Goal: Transaction & Acquisition: Purchase product/service

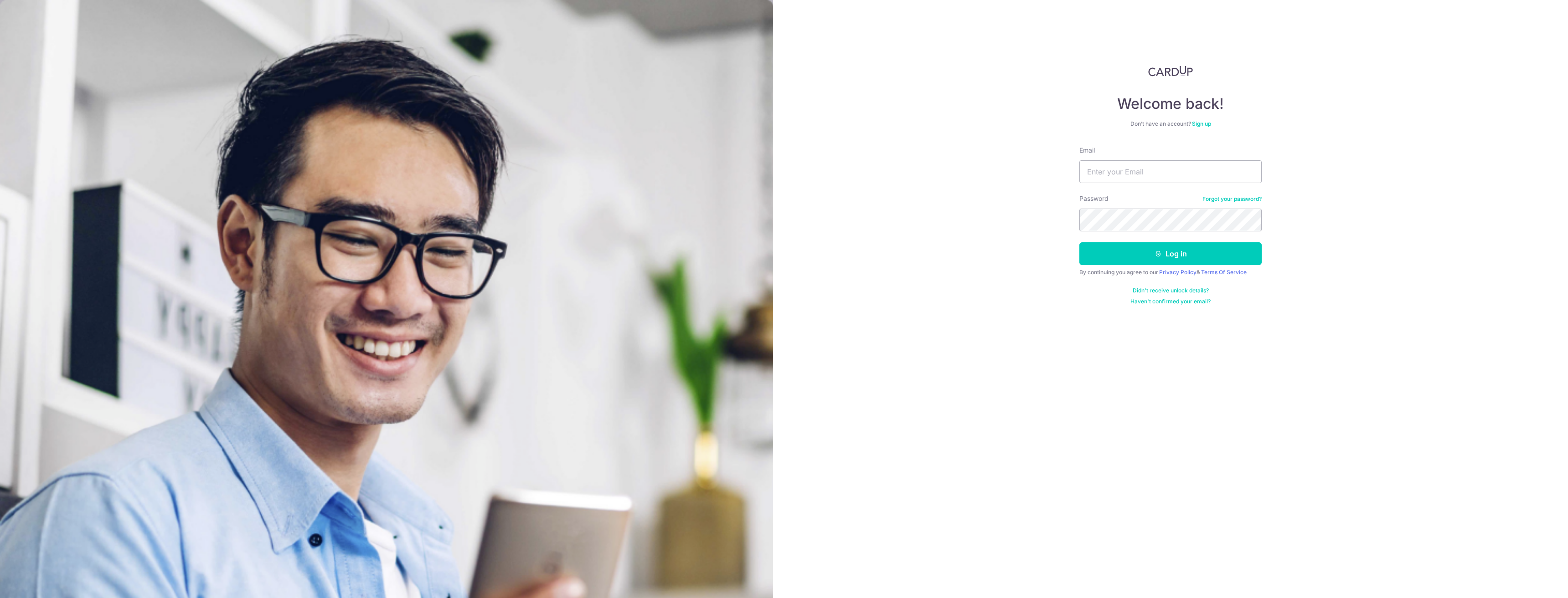
click at [1152, 164] on input "Email" at bounding box center [1171, 172] width 183 height 23
type input "jeral101@gmail.com"
click at [1079, 242] on button "Log in" at bounding box center [1171, 253] width 183 height 23
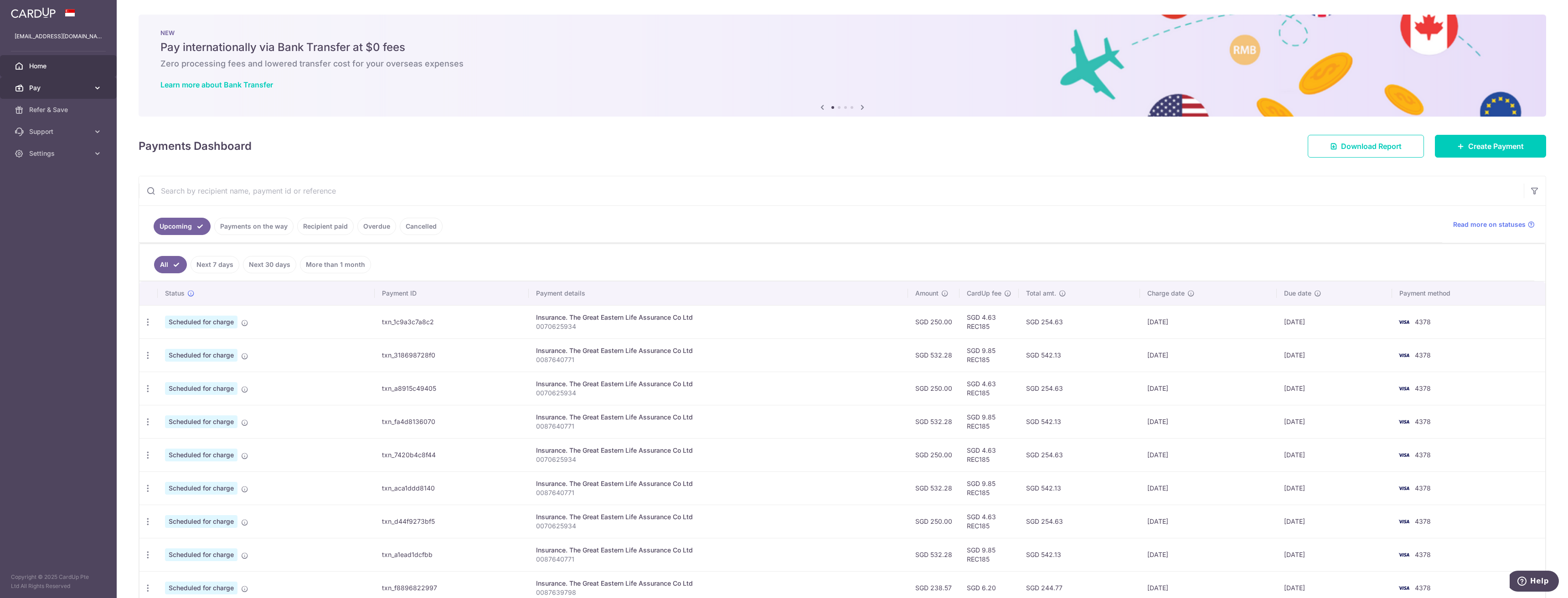
click at [71, 91] on span "Pay" at bounding box center [59, 88] width 60 height 9
click at [57, 118] on link "Payments" at bounding box center [58, 110] width 117 height 22
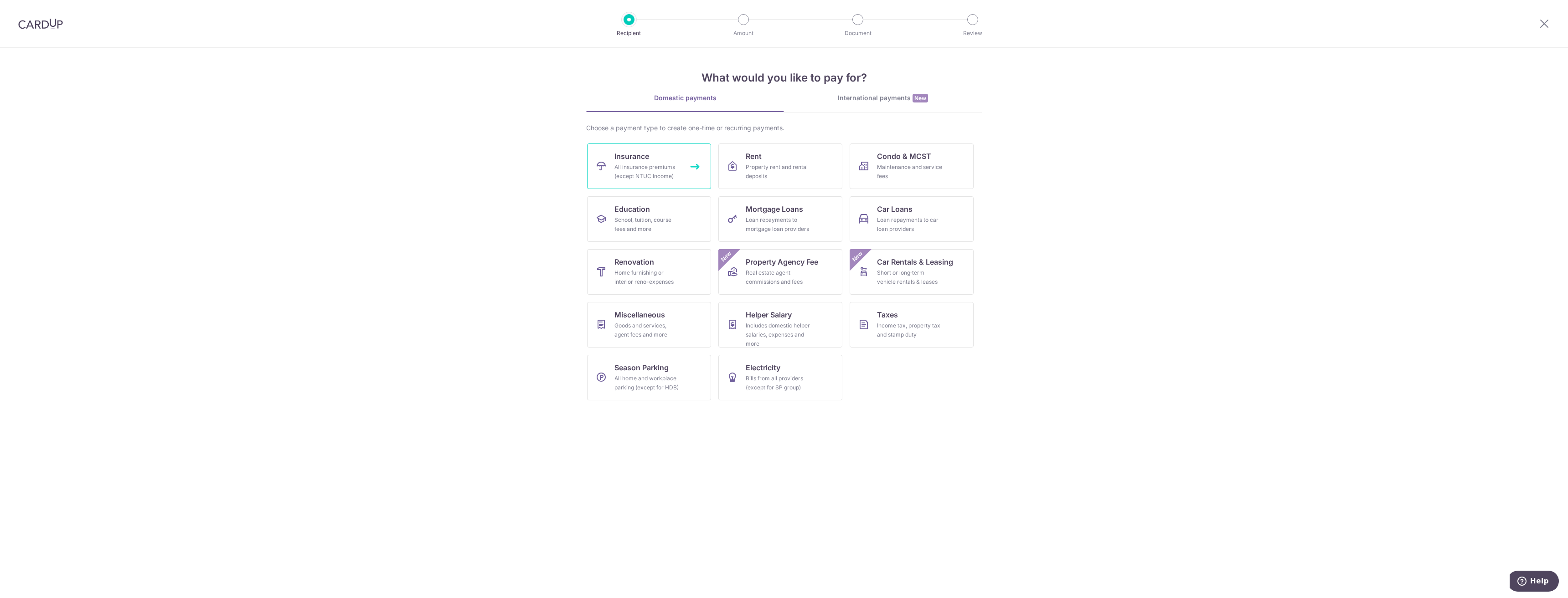
click at [621, 161] on span "Insurance" at bounding box center [631, 156] width 35 height 11
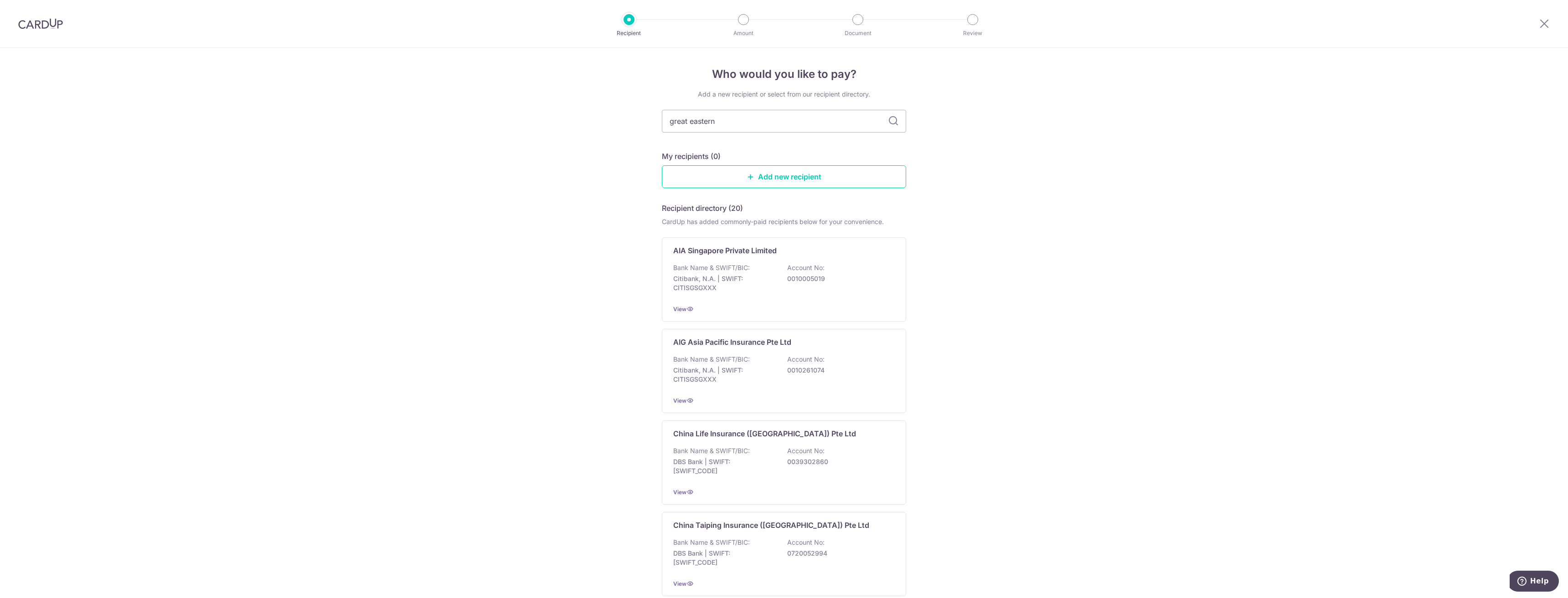
type input "great eastern"
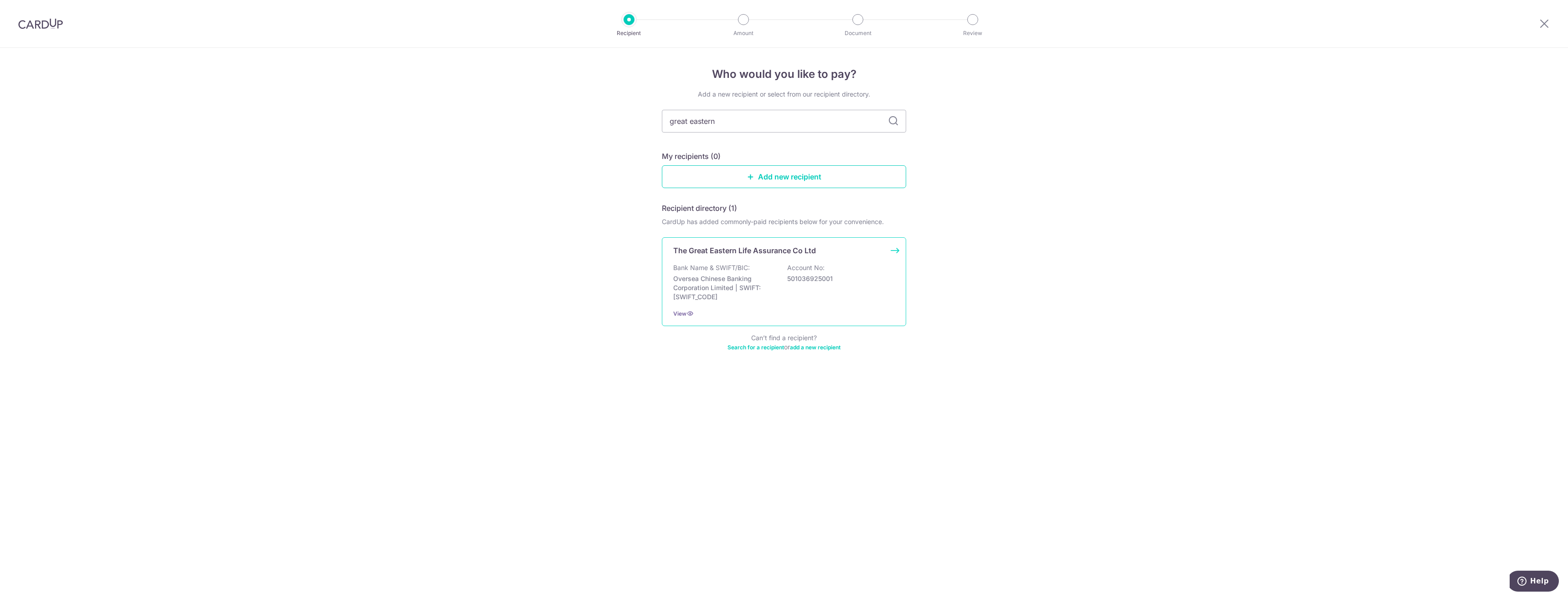
click at [772, 260] on div "The Great Eastern Life Assurance Co Ltd Bank Name & SWIFT/BIC: Oversea Chinese …" at bounding box center [783, 282] width 244 height 89
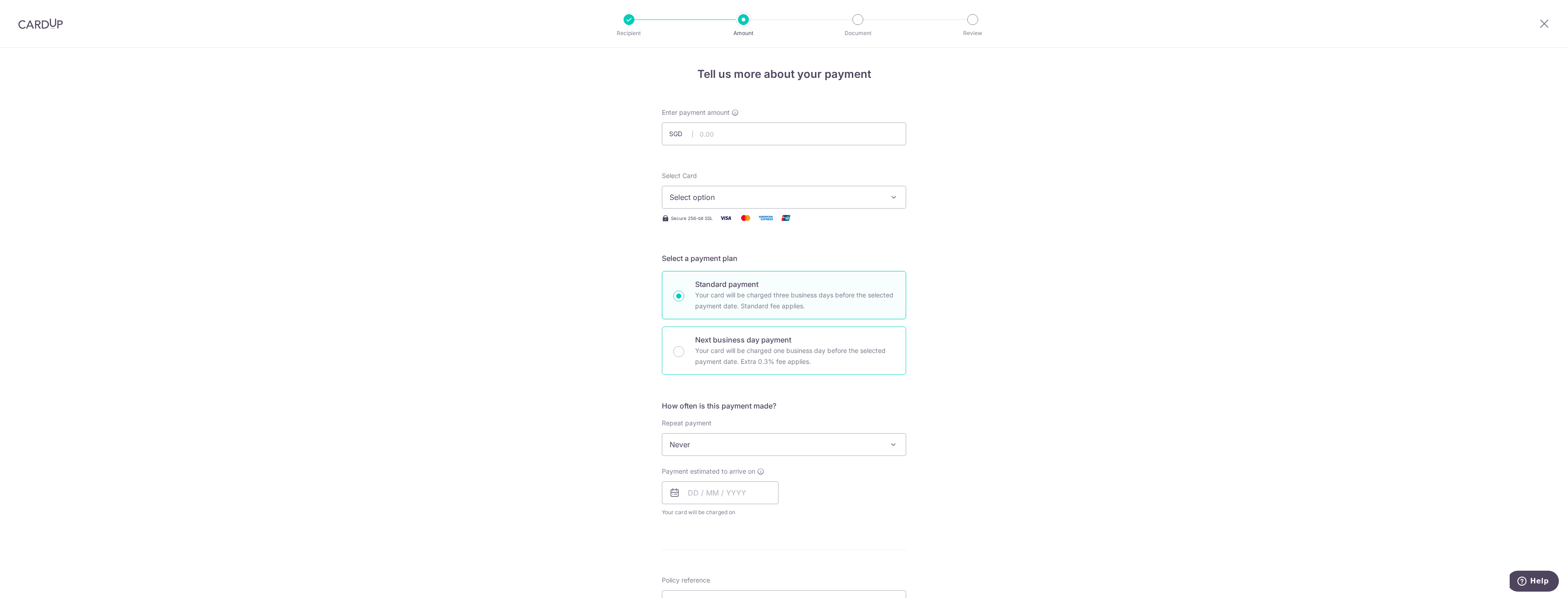
click at [737, 351] on p "Your card will be charged one business day before the selected payment date. Ex…" at bounding box center [795, 356] width 200 height 22
click at [684, 351] on input "Next business day payment Your card will be charged one business day before the…" at bounding box center [679, 352] width 11 height 11
radio input "false"
radio input "true"
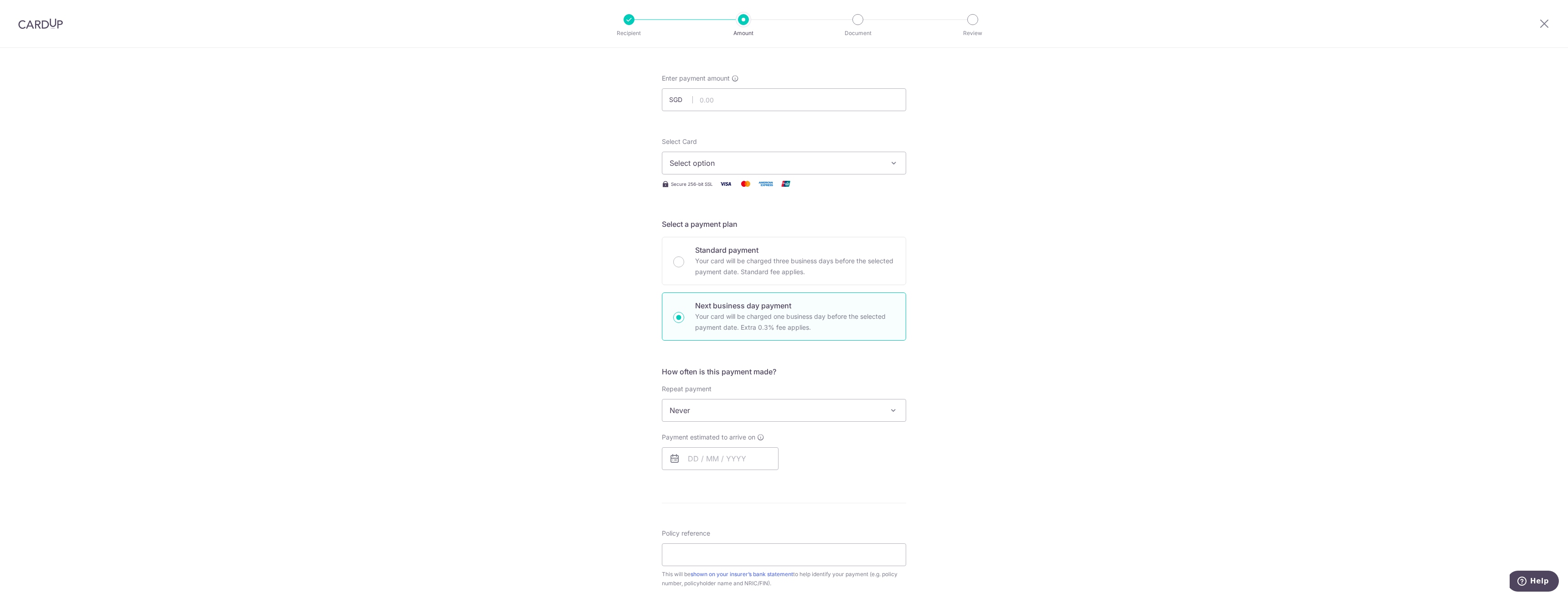
scroll to position [91, 0]
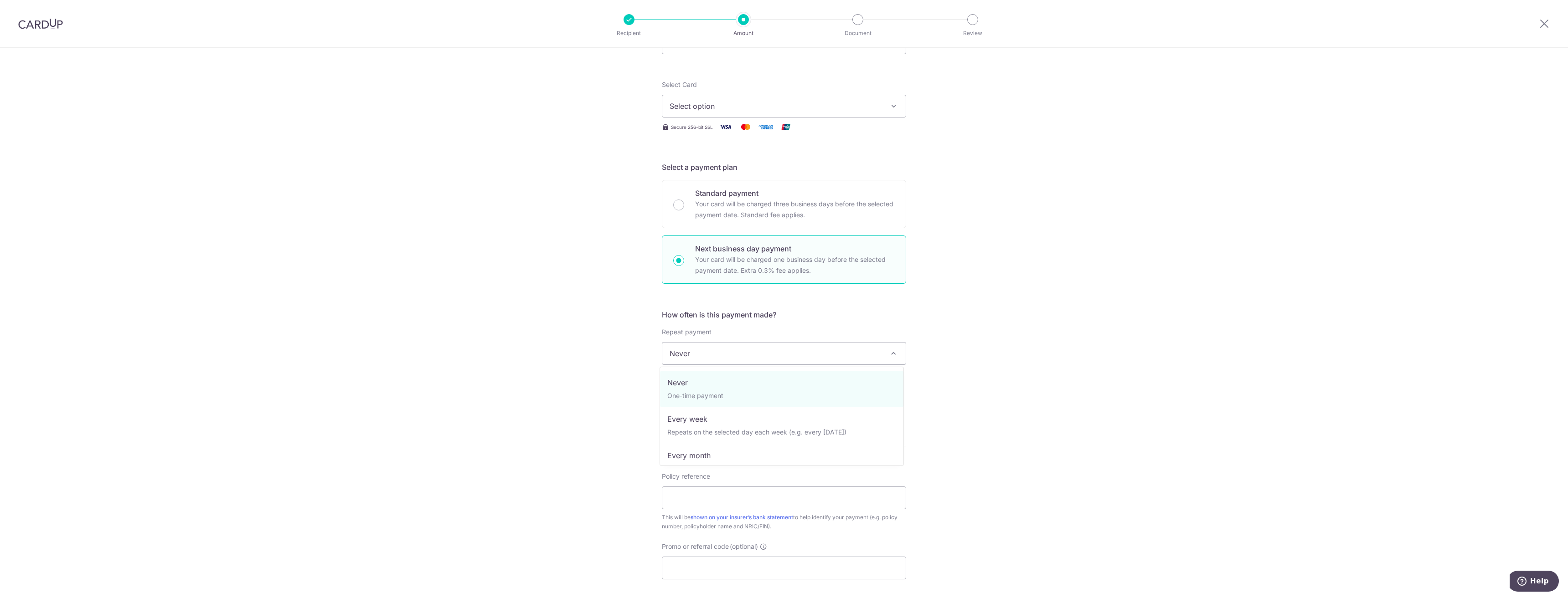
click at [752, 360] on span "Never" at bounding box center [784, 353] width 243 height 22
click at [763, 349] on span "Every half a year" at bounding box center [784, 353] width 243 height 22
select select "6"
click at [755, 404] on input "text" at bounding box center [720, 402] width 117 height 23
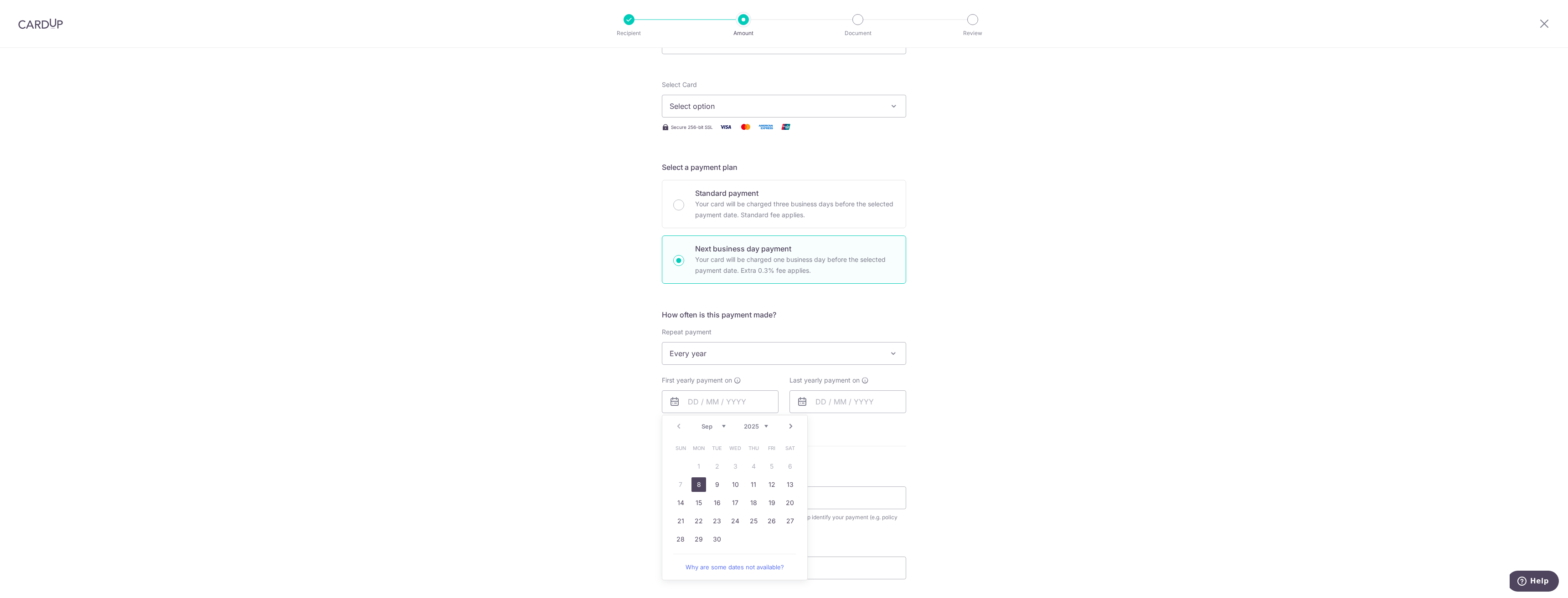
click at [698, 486] on link "8" at bounding box center [699, 485] width 15 height 15
type input "[DATE]"
click at [825, 405] on input "text" at bounding box center [848, 402] width 117 height 23
click at [919, 429] on link "Next" at bounding box center [919, 426] width 11 height 11
click at [915, 427] on link "Next" at bounding box center [919, 426] width 11 height 11
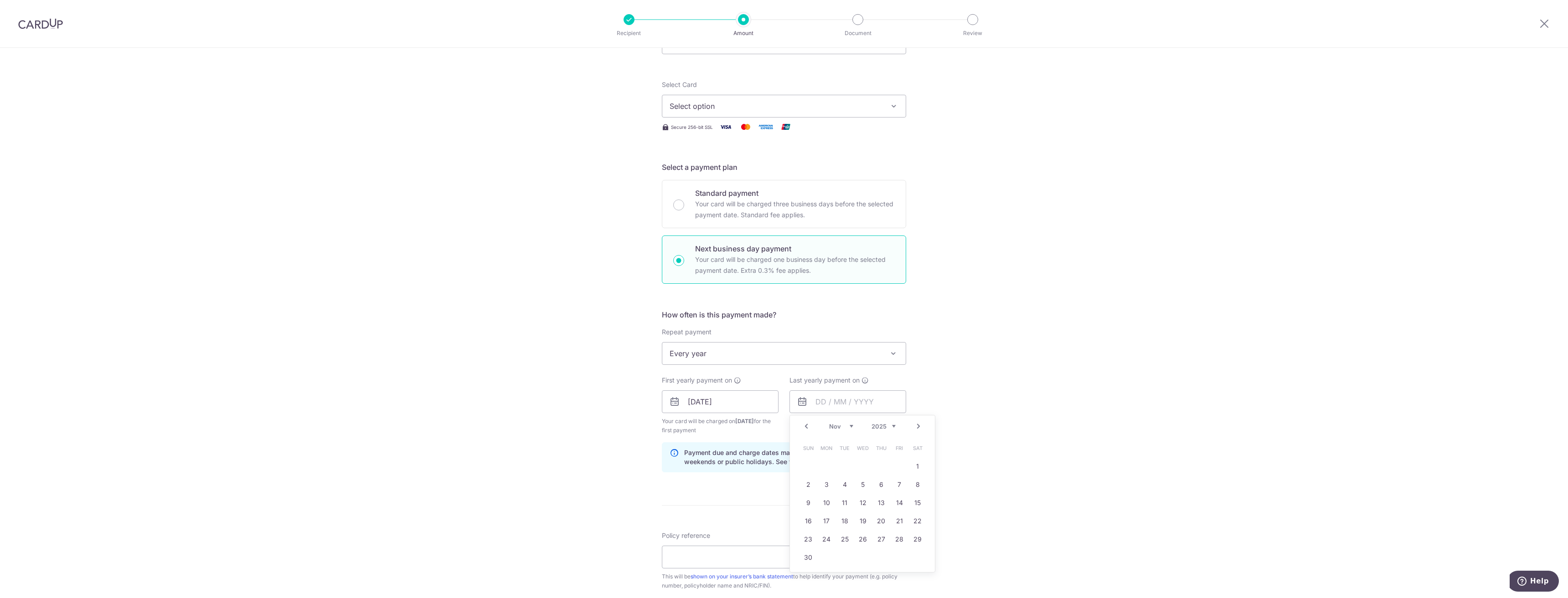
click at [915, 427] on link "Next" at bounding box center [919, 426] width 11 height 11
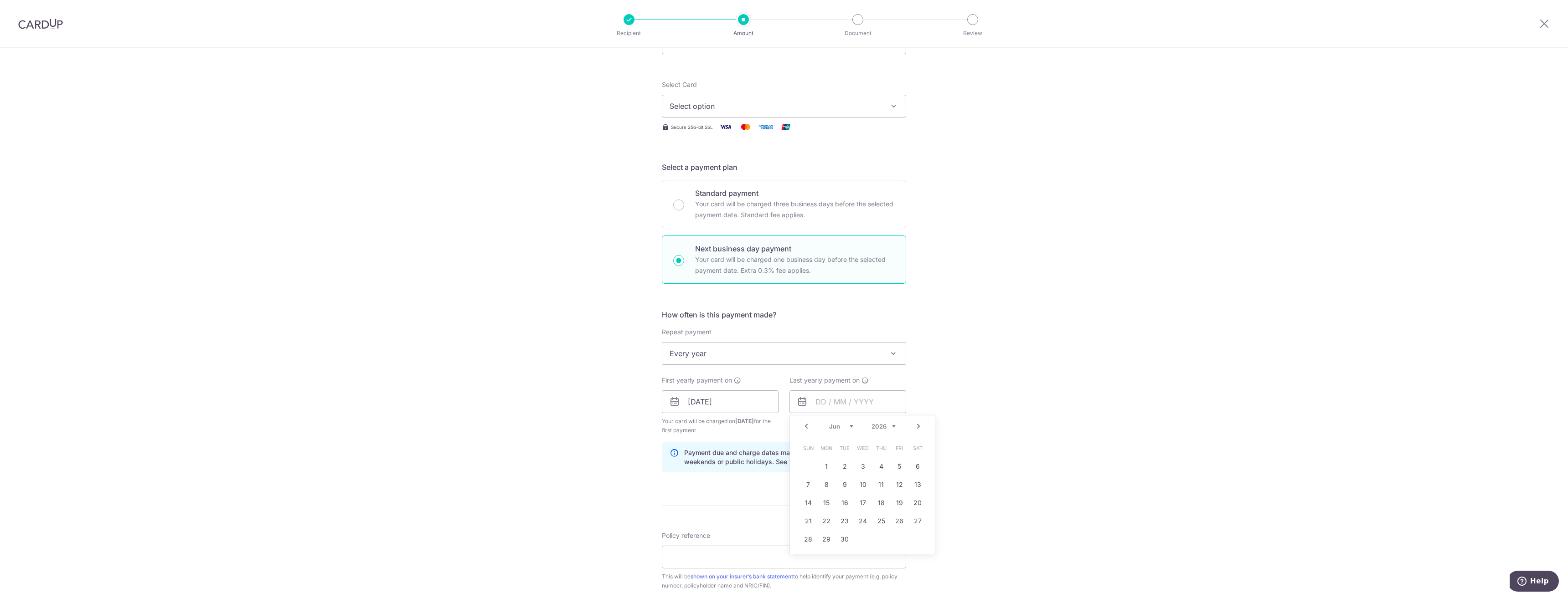
click at [915, 427] on link "Next" at bounding box center [919, 426] width 11 height 11
click at [913, 426] on link "Next" at bounding box center [919, 426] width 11 height 11
click at [844, 486] on link "6" at bounding box center [845, 485] width 15 height 15
type input "[DATE]"
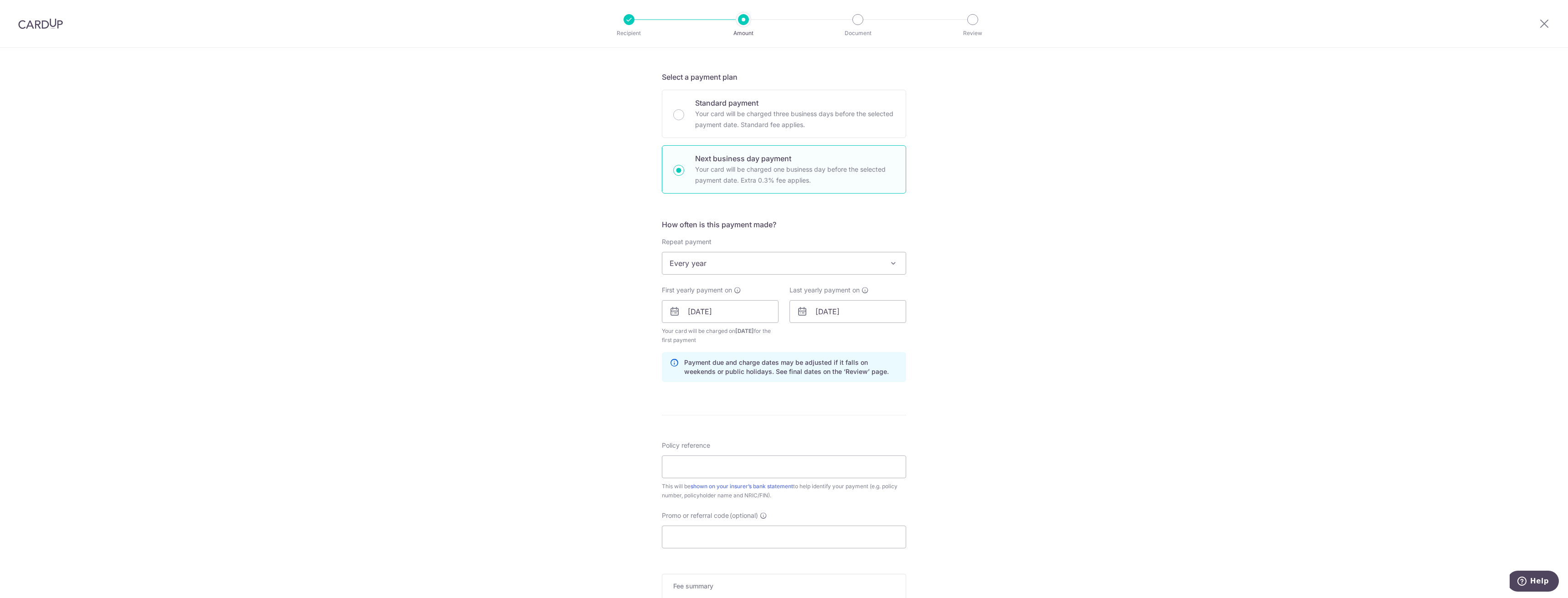
scroll to position [183, 0]
click at [747, 471] on input "Policy reference" at bounding box center [783, 465] width 244 height 23
paste input "0206296831"
type input "0206296831"
click at [788, 541] on input "Promo or referral code (optional)" at bounding box center [783, 536] width 244 height 23
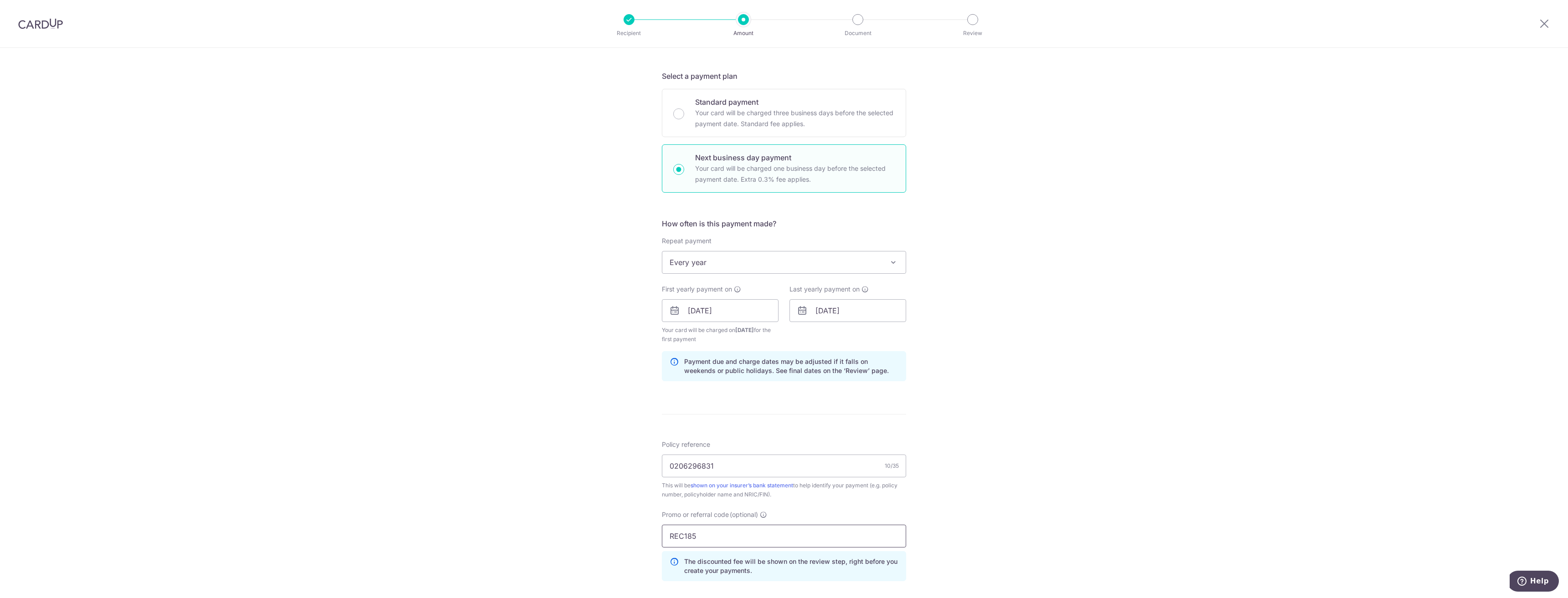
click at [895, 534] on input "REC185" at bounding box center [783, 536] width 244 height 23
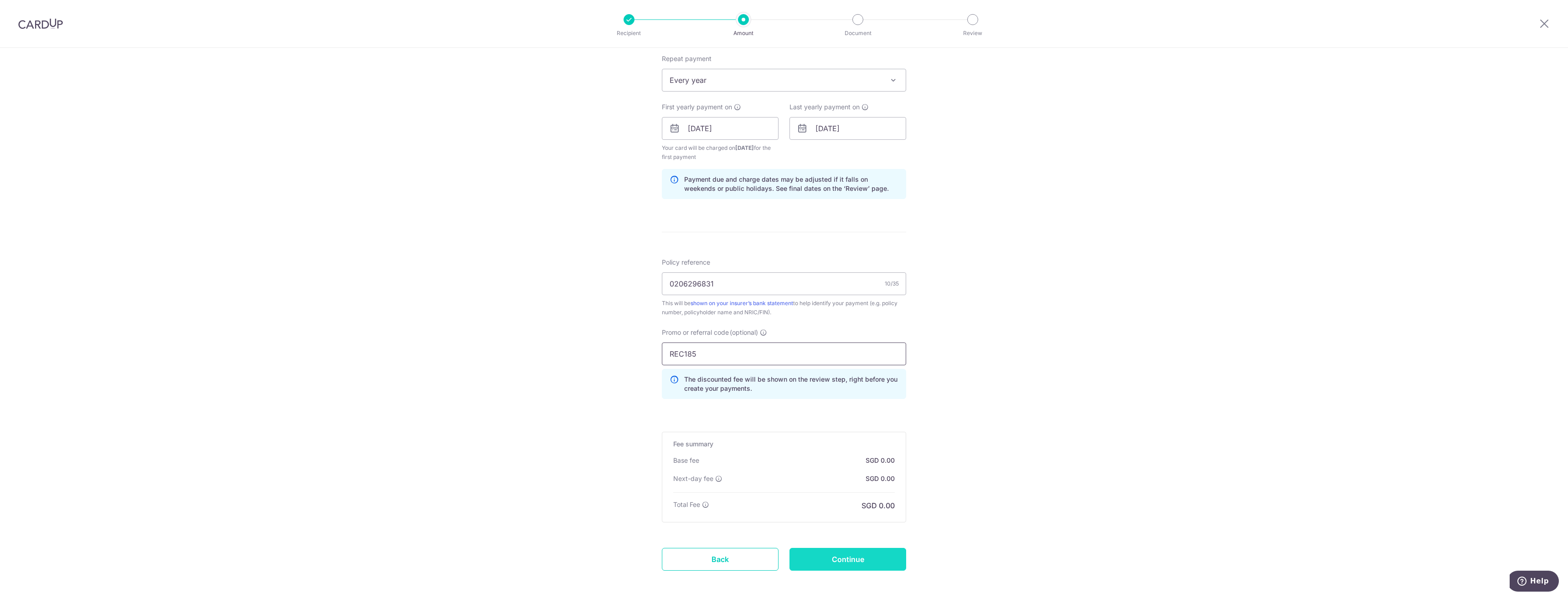
type input "REC185"
click at [880, 567] on input "Continue" at bounding box center [848, 559] width 117 height 23
type input "Create Schedule"
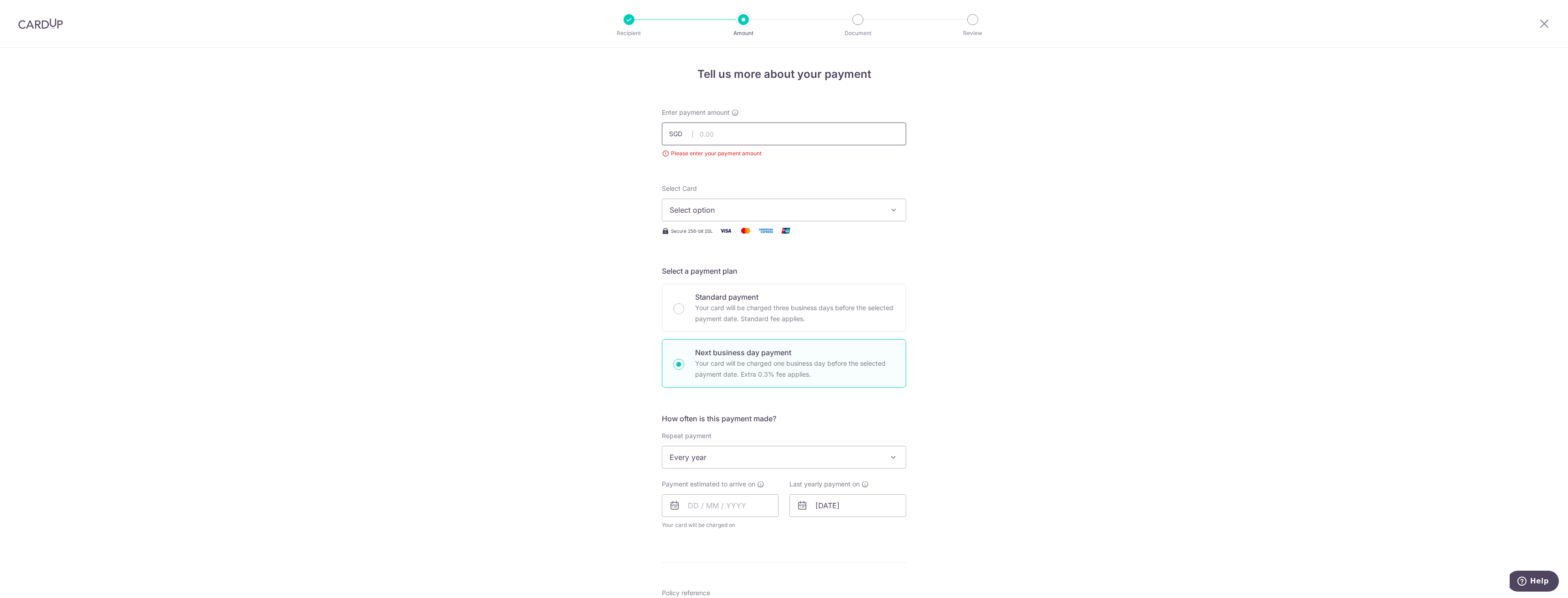
click at [737, 135] on input "text" at bounding box center [783, 133] width 244 height 23
paste input "135.50"
type input "135.50"
click at [963, 237] on div "Tell us more about your payment Enter payment amount SGD 135.50 135.50 Please e…" at bounding box center [784, 509] width 1568 height 922
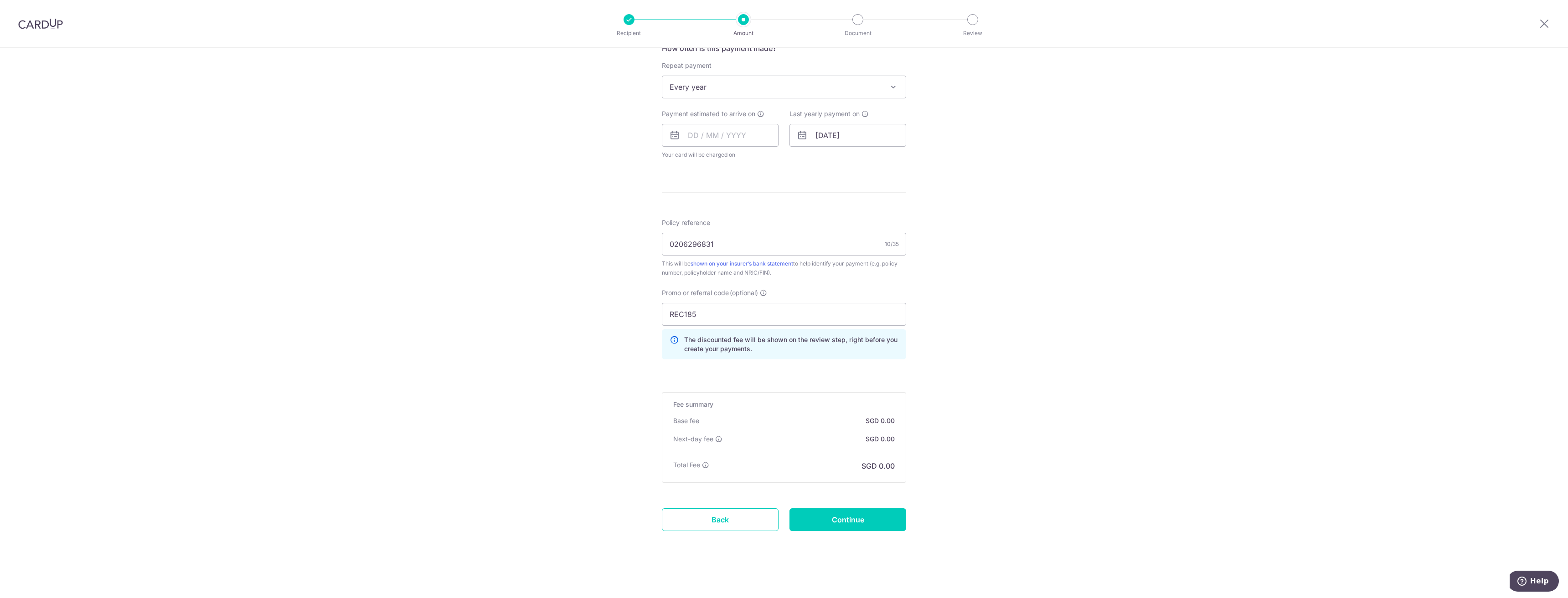
scroll to position [372, 0]
click at [849, 510] on input "Continue" at bounding box center [848, 518] width 117 height 23
type input "Create Schedule"
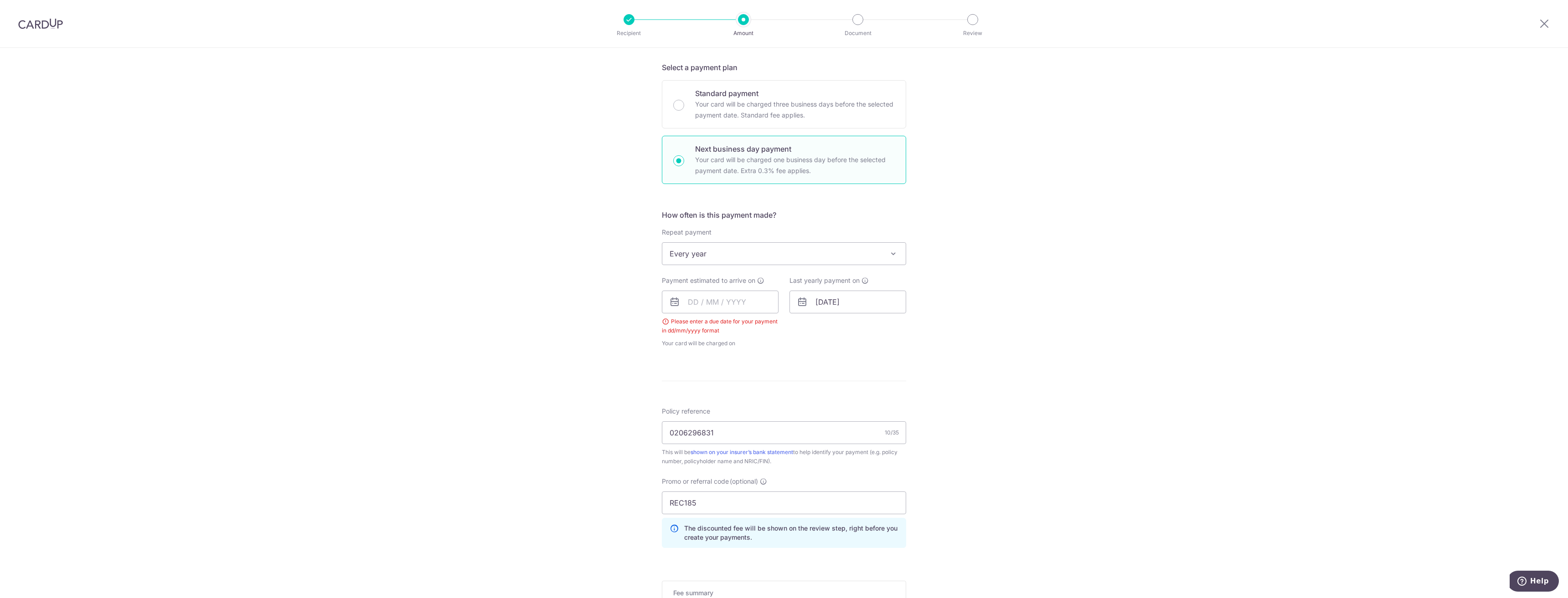
scroll to position [153, 0]
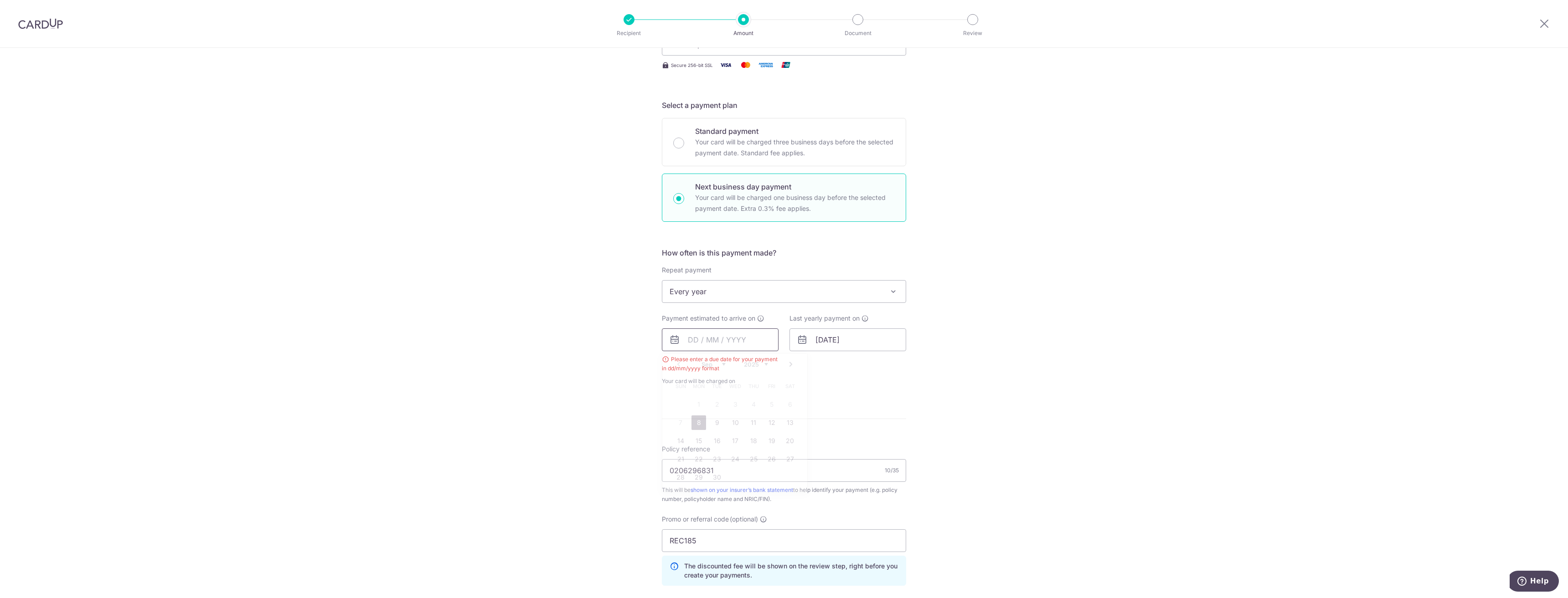
click at [721, 347] on input "text" at bounding box center [720, 339] width 117 height 23
drag, startPoint x: 696, startPoint y: 425, endPoint x: 598, endPoint y: 398, distance: 101.7
click at [696, 425] on link "8" at bounding box center [699, 423] width 15 height 15
type input "[DATE]"
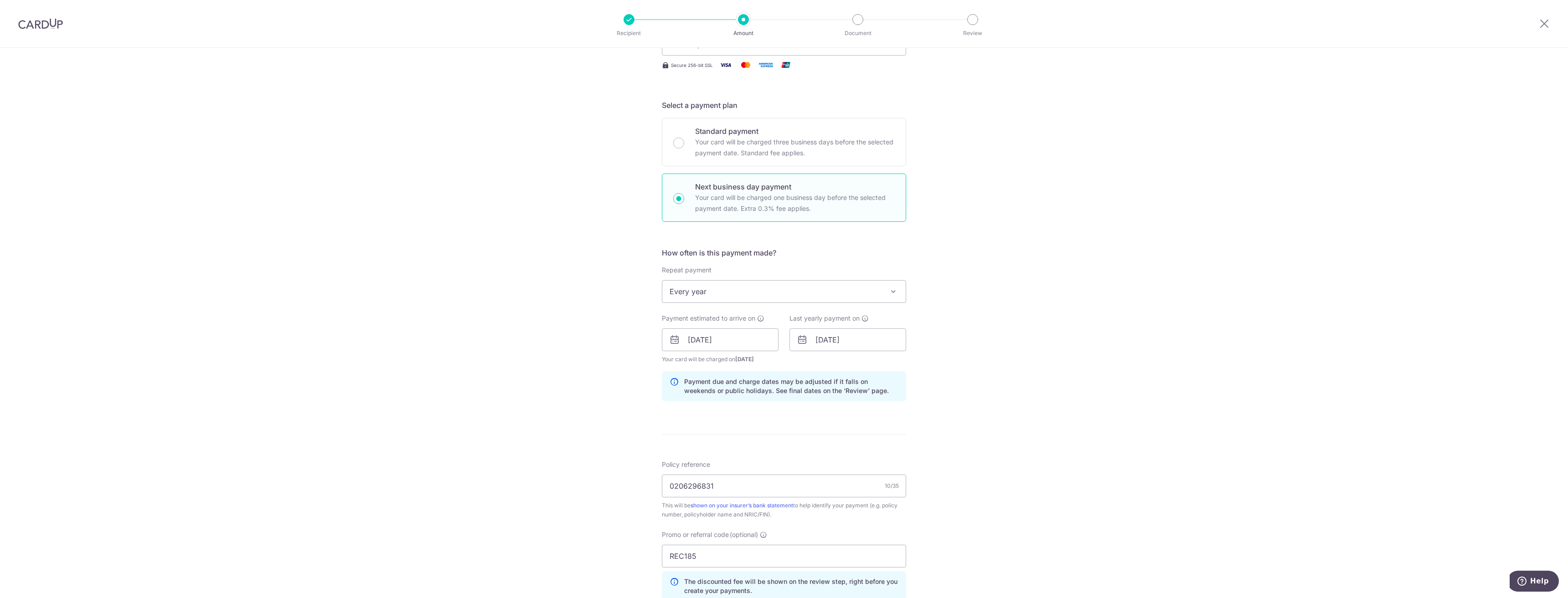
click at [598, 398] on div "Tell us more about your payment Enter payment amount SGD 135.50 135.50 Select C…" at bounding box center [784, 368] width 1568 height 947
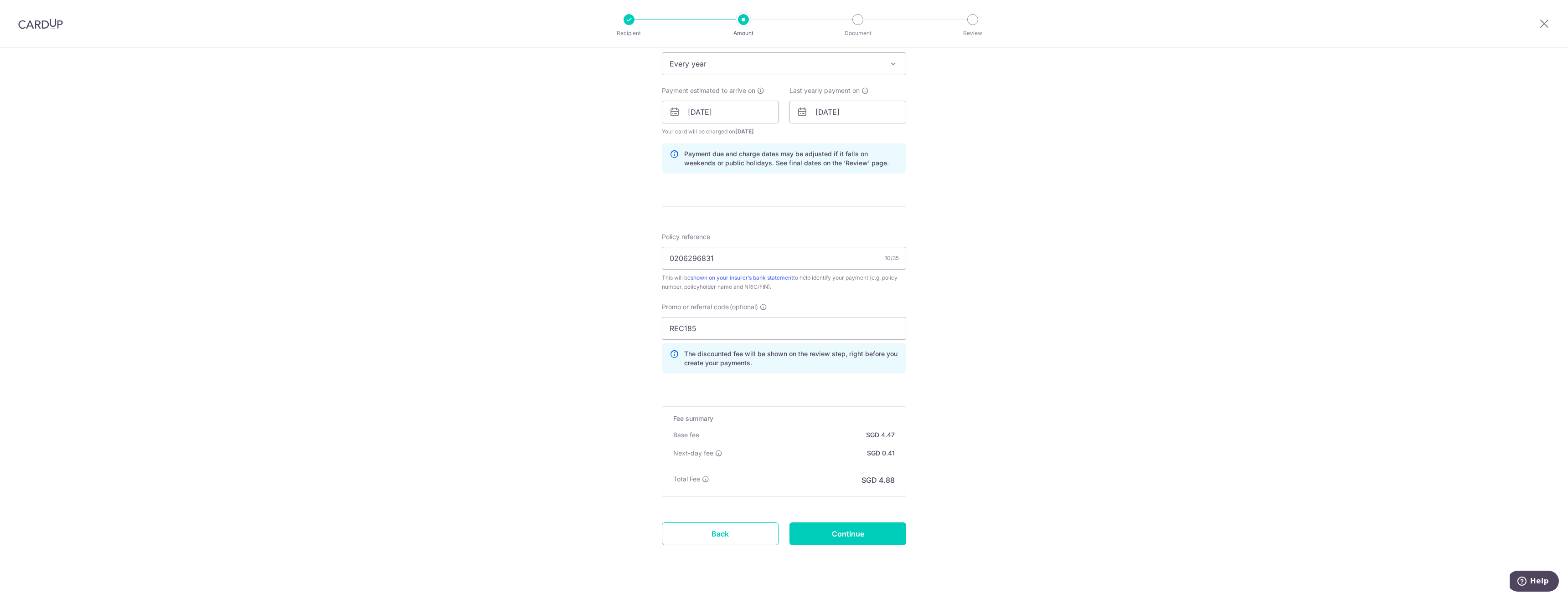
scroll to position [396, 0]
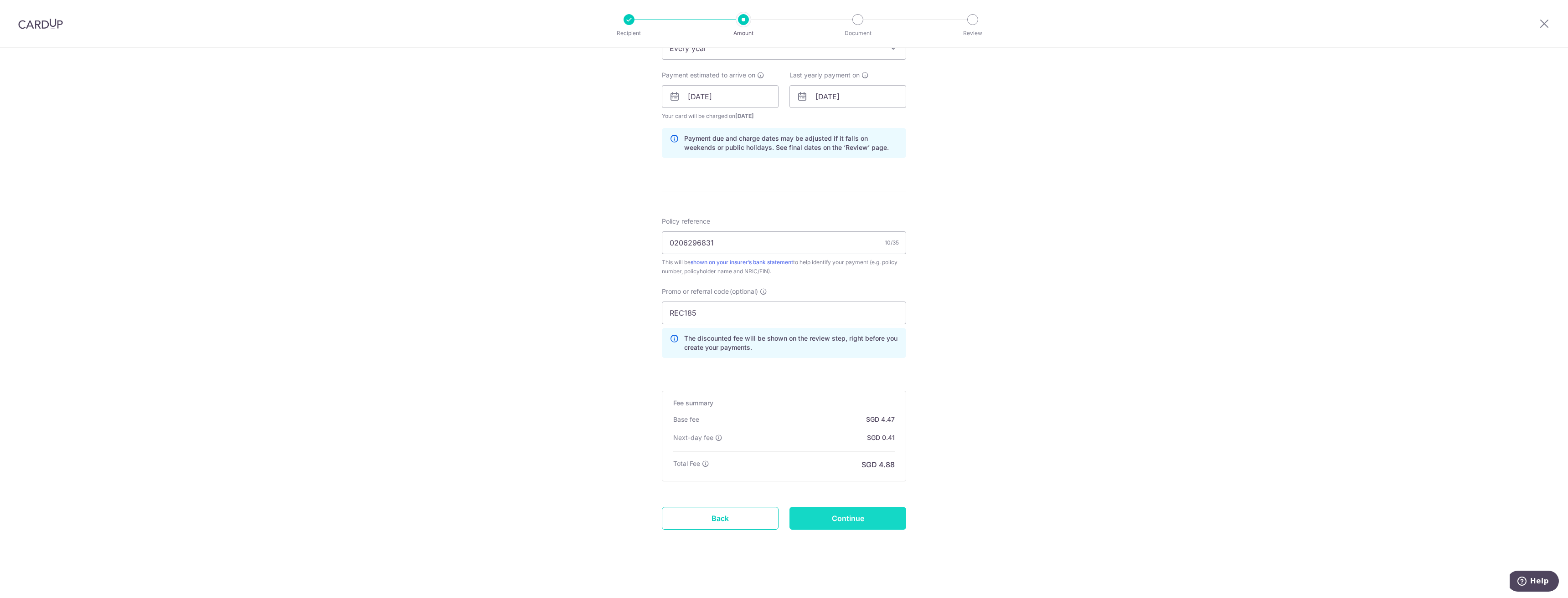
click at [827, 513] on input "Continue" at bounding box center [848, 518] width 117 height 23
type input "Create Schedule"
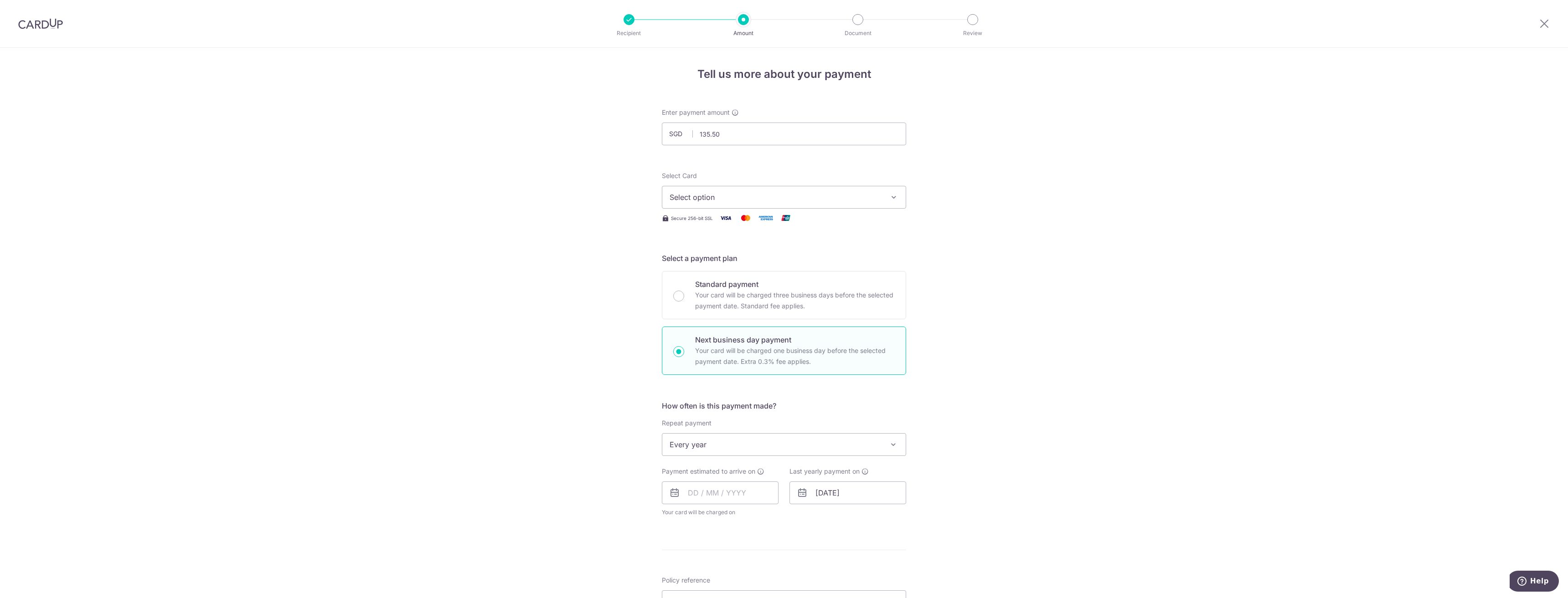
click at [724, 202] on span "Select option" at bounding box center [775, 197] width 212 height 11
click at [720, 347] on span "**** 4378" at bounding box center [709, 350] width 35 height 11
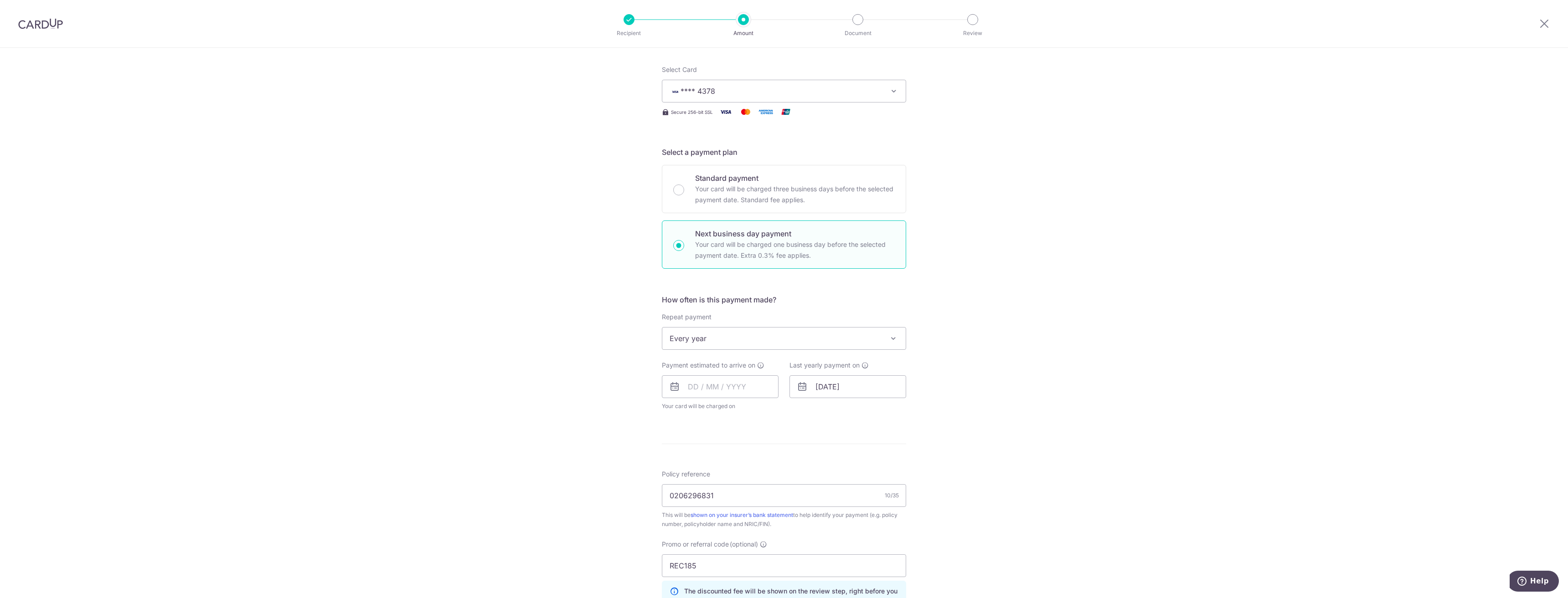
scroll to position [228, 0]
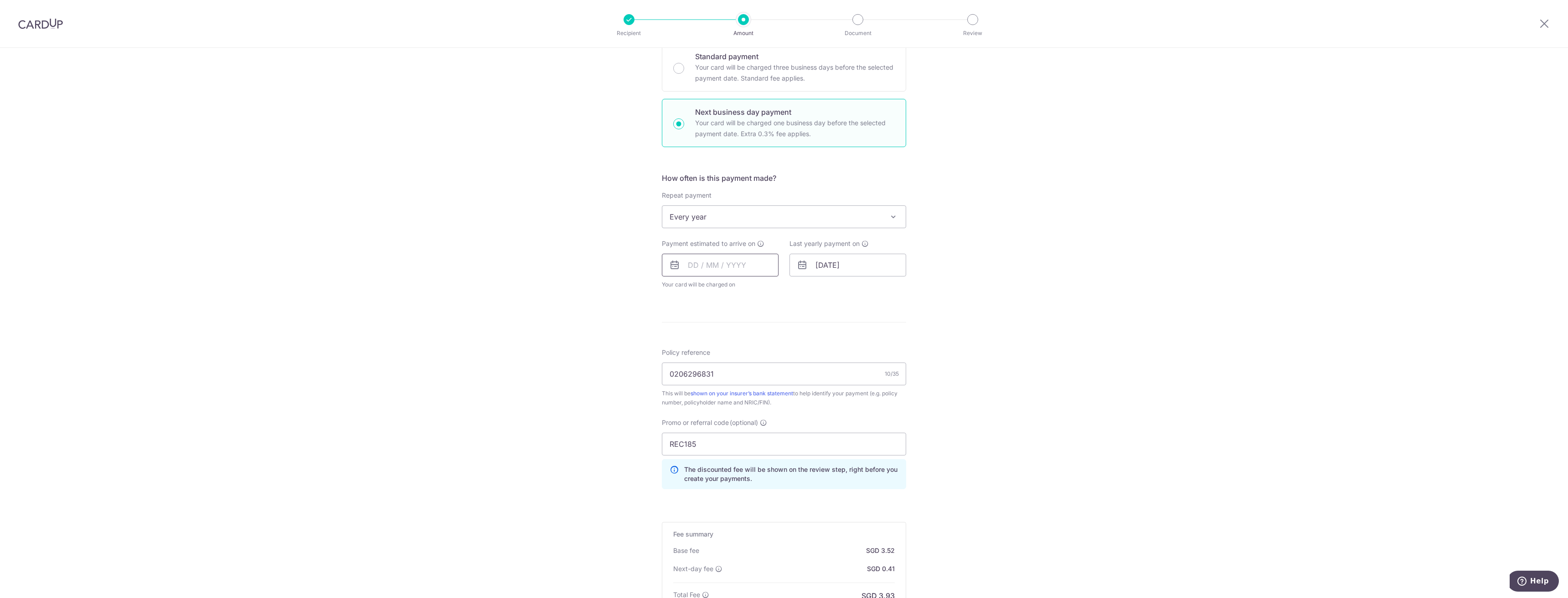
click at [699, 260] on input "text" at bounding box center [720, 265] width 117 height 23
click at [617, 302] on div "Tell us more about your payment Enter payment amount SGD 135.50 135.50 Select C…" at bounding box center [784, 274] width 1568 height 909
click at [707, 271] on input "text" at bounding box center [720, 265] width 117 height 23
click at [697, 353] on link "8" at bounding box center [699, 348] width 15 height 15
type input "[DATE]"
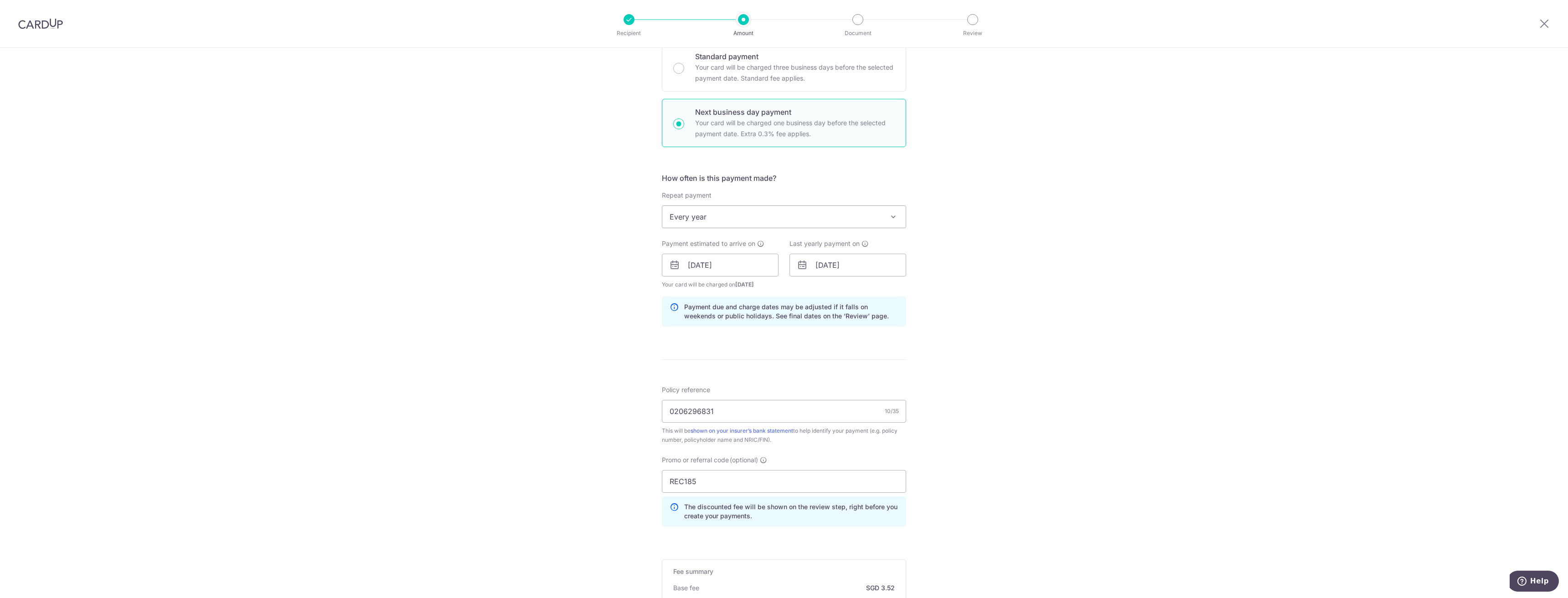
click at [1012, 355] on div "Tell us more about your payment Enter payment amount SGD 135.50 135.50 Select C…" at bounding box center [784, 293] width 1568 height 947
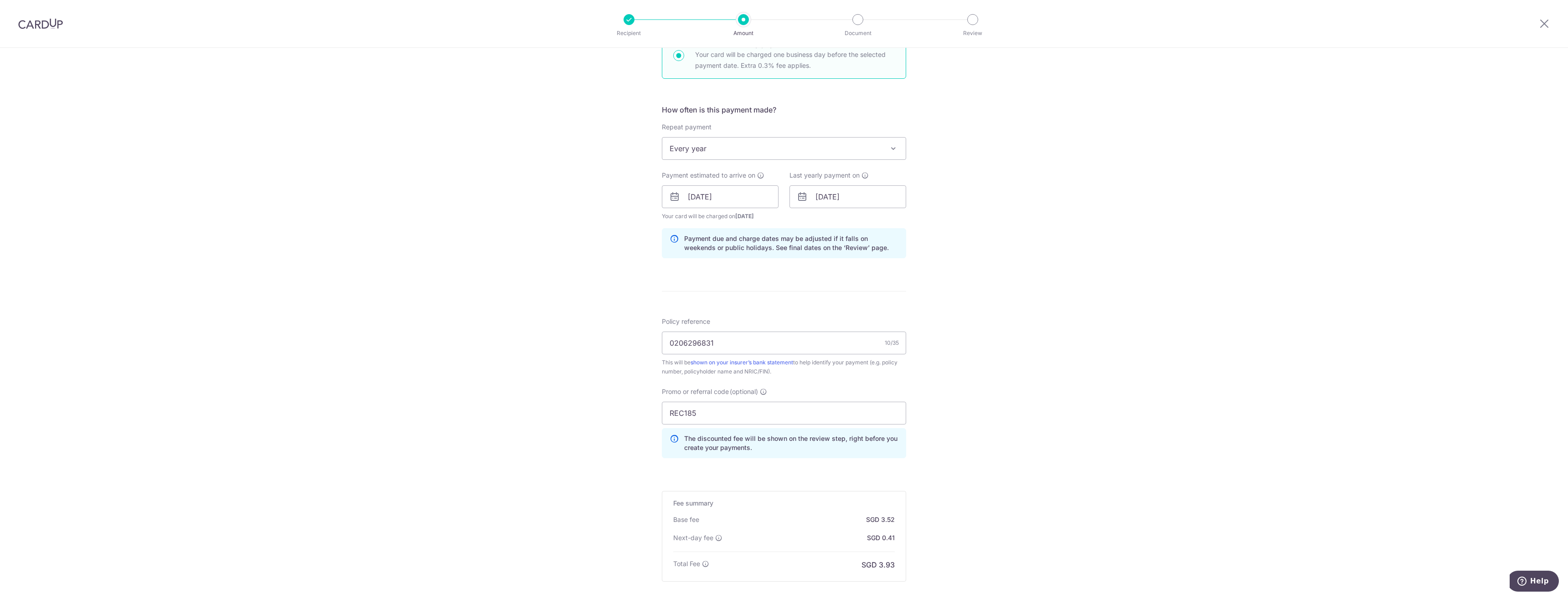
scroll to position [396, 0]
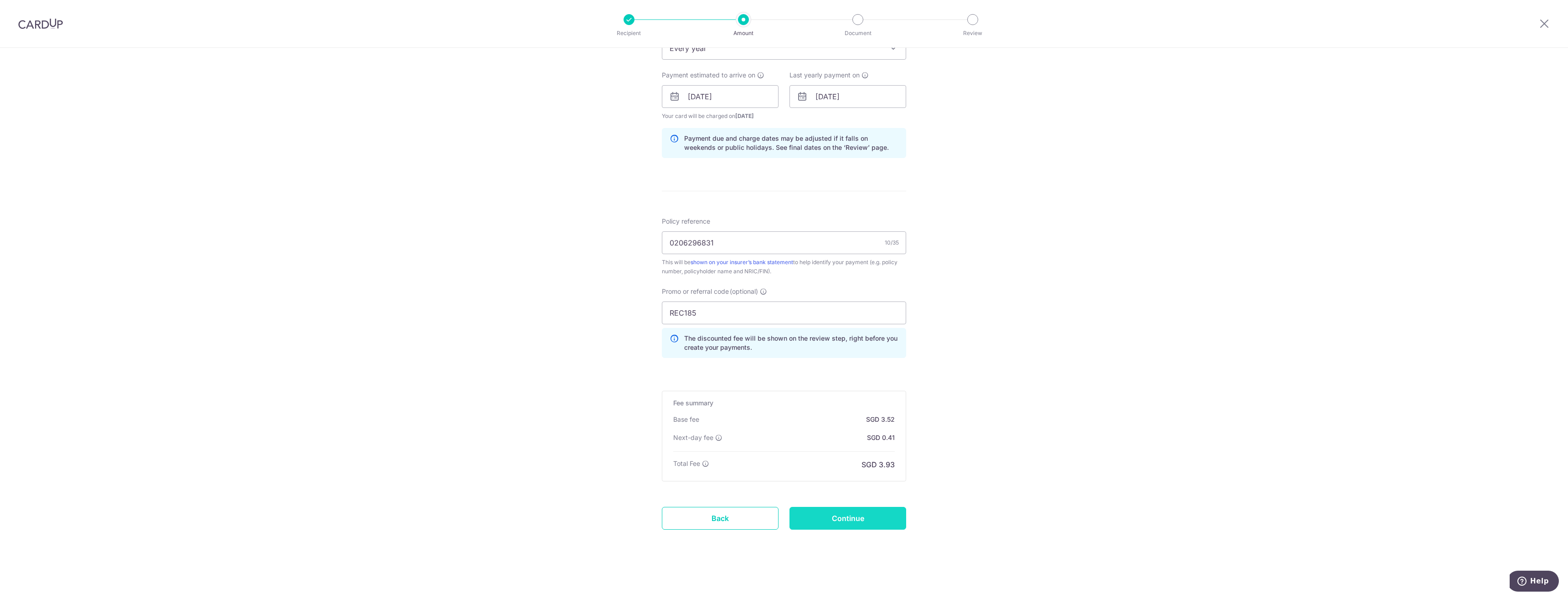
click at [858, 518] on input "Continue" at bounding box center [848, 518] width 117 height 23
type input "Create Schedule"
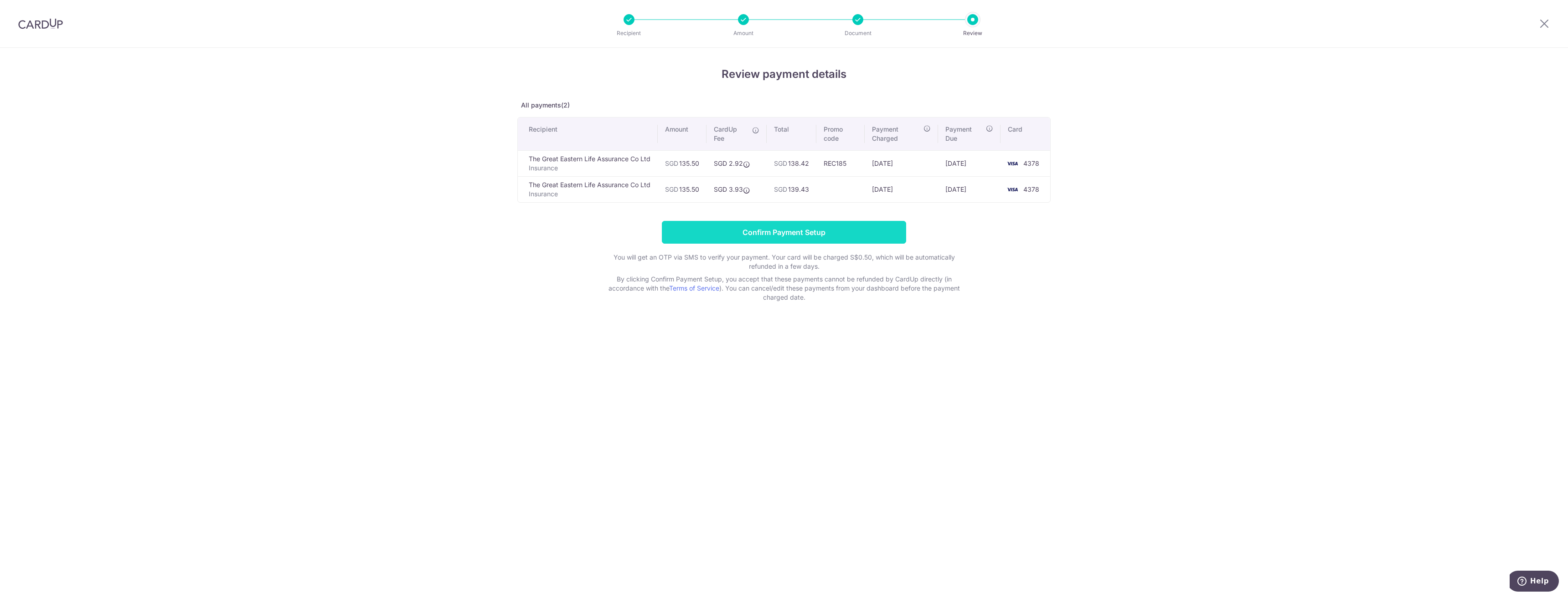
click at [813, 231] on input "Confirm Payment Setup" at bounding box center [783, 232] width 244 height 23
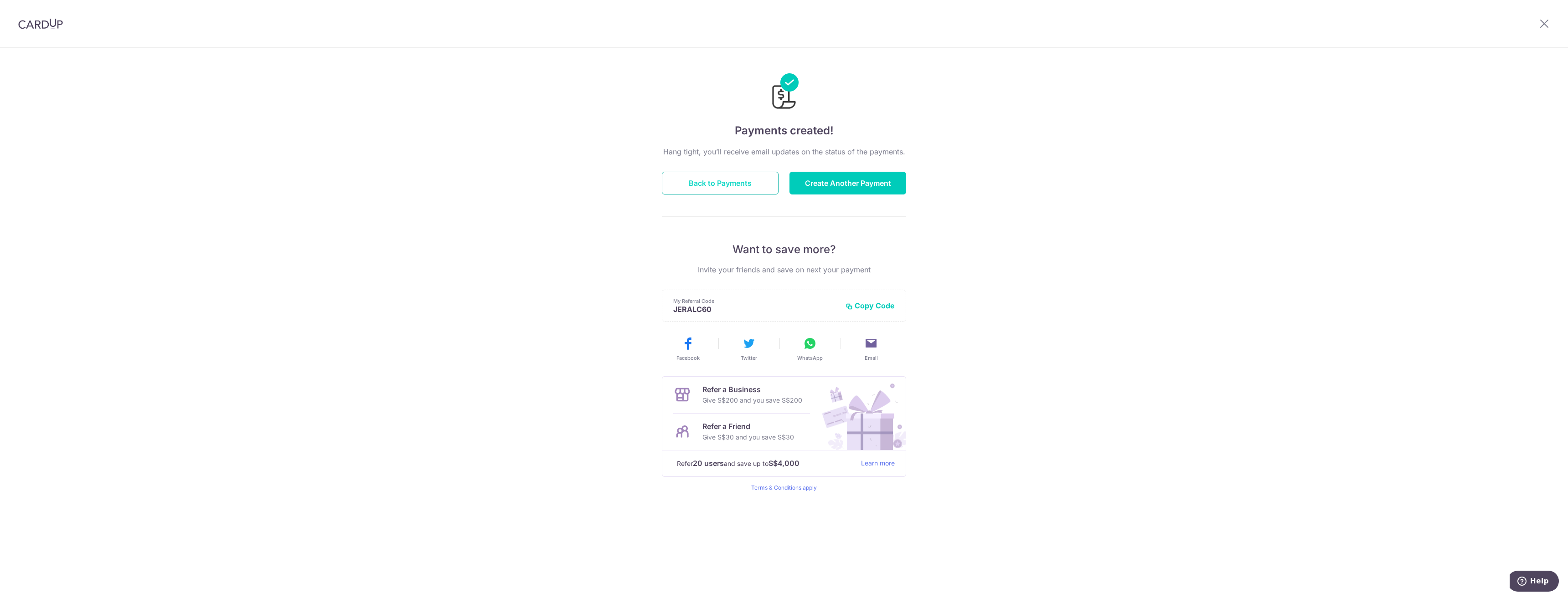
click at [761, 181] on button "Back to Payments" at bounding box center [720, 183] width 117 height 23
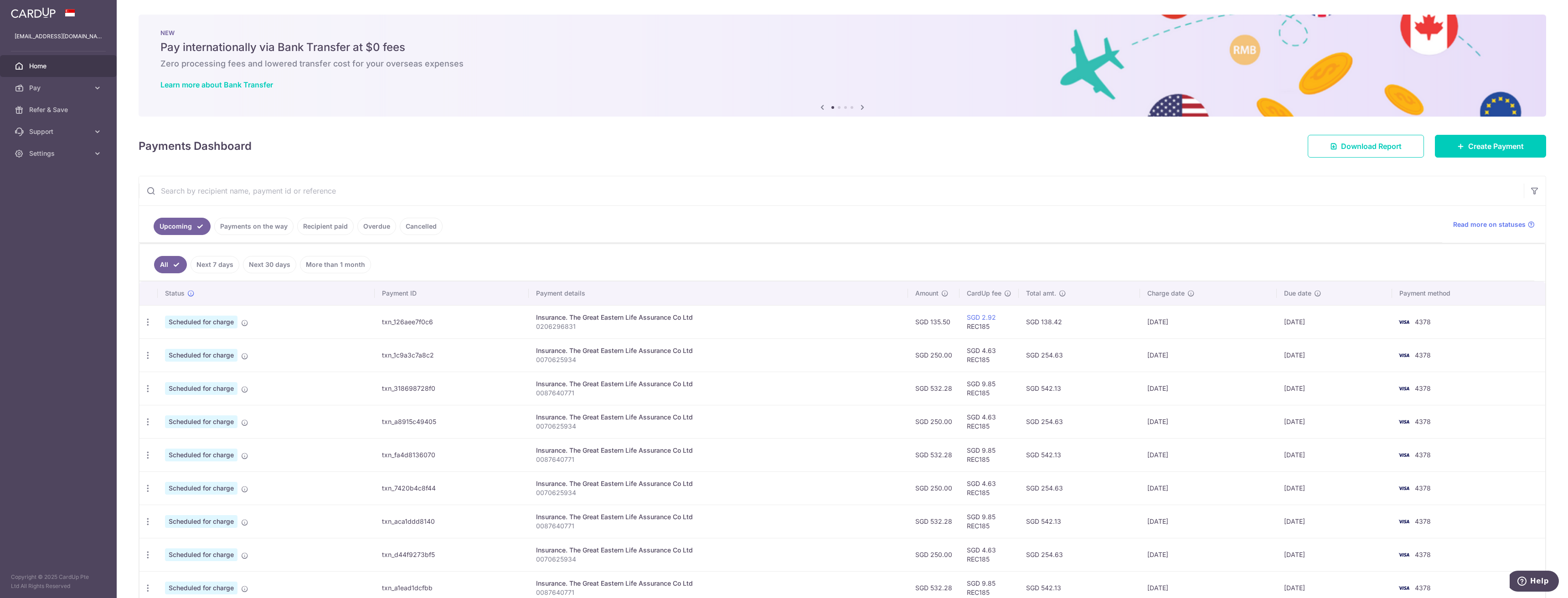
click at [49, 74] on link "Home" at bounding box center [58, 66] width 117 height 22
